Goal: Information Seeking & Learning: Learn about a topic

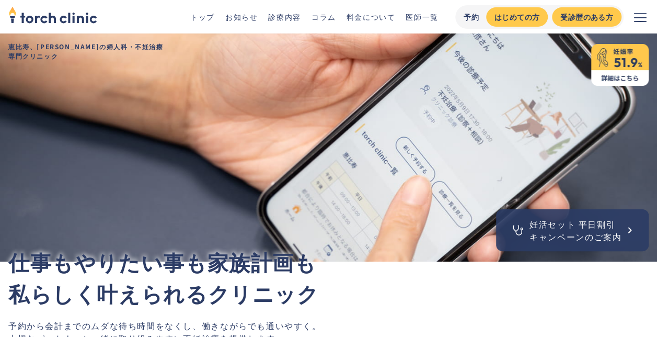
click at [569, 231] on div "妊活セット 平日割引 キャンペーンのご案内" at bounding box center [575, 229] width 92 height 25
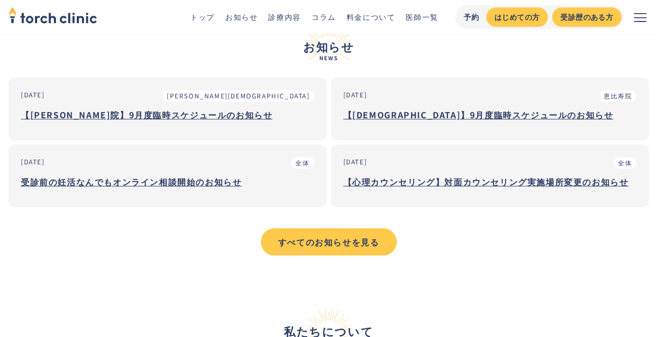
scroll to position [470, 0]
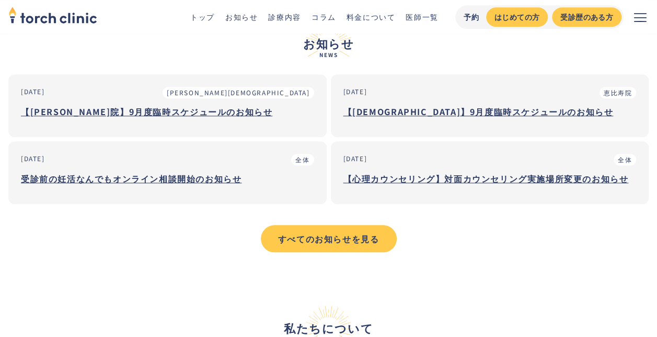
click at [145, 186] on h3 "受診前の妊活なんでもオンライン相談開始のお知らせ" at bounding box center [167, 178] width 293 height 16
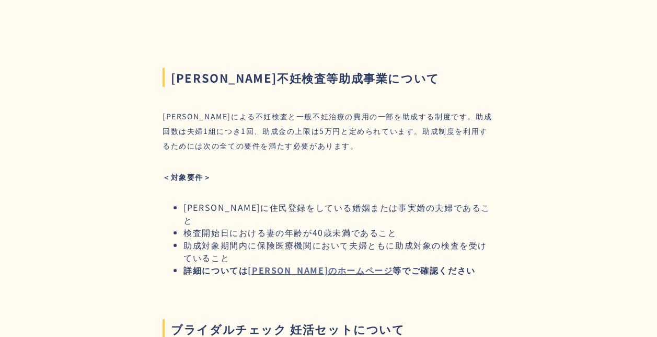
scroll to position [1568, 0]
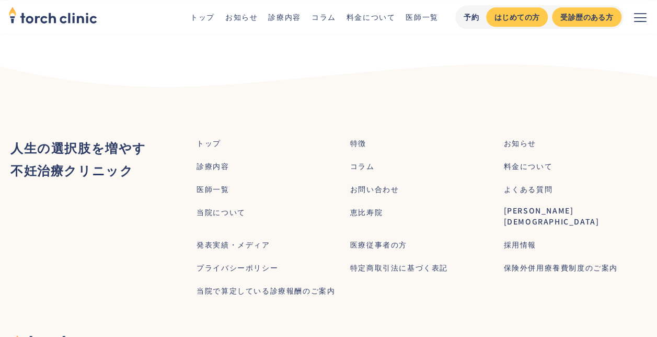
scroll to position [679, 0]
